Goal: Transaction & Acquisition: Purchase product/service

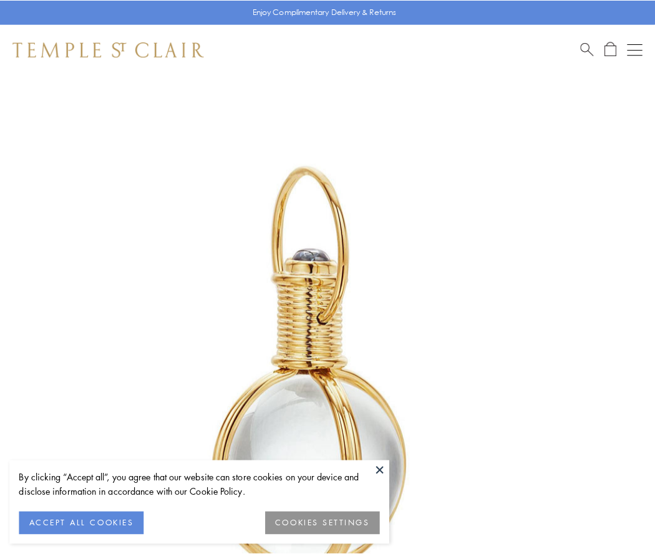
scroll to position [325, 0]
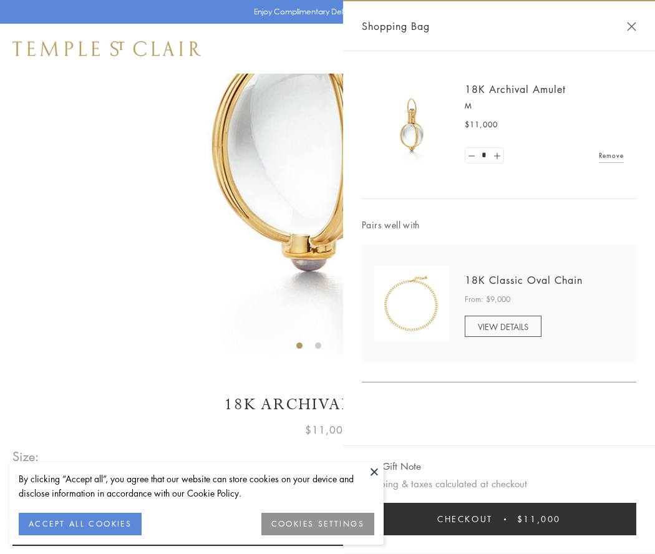
click at [499, 519] on button "Checkout $11,000" at bounding box center [499, 519] width 274 height 32
